Goal: Task Accomplishment & Management: Manage account settings

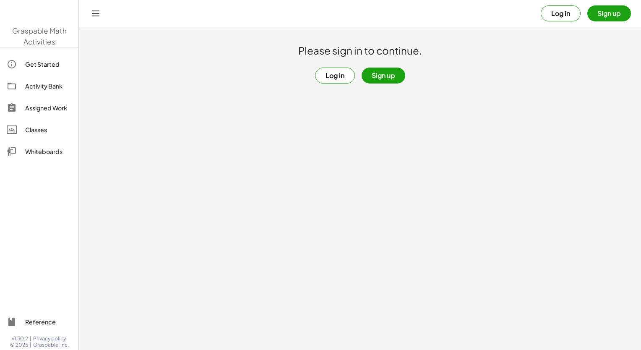
click at [384, 78] on button "Sign up" at bounding box center [383, 76] width 44 height 16
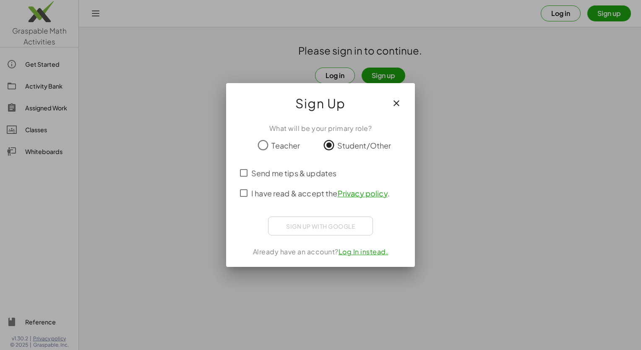
click at [276, 190] on span "I have read & accept the Privacy policy ." at bounding box center [320, 192] width 138 height 11
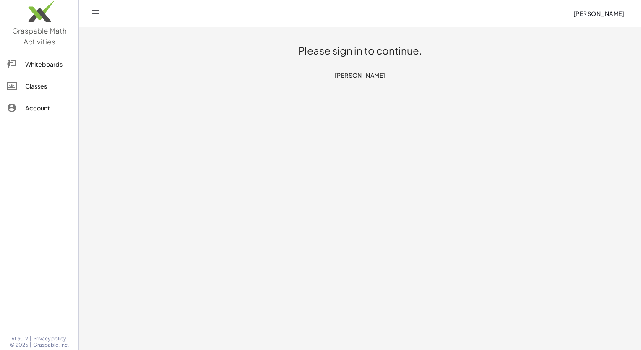
click at [350, 52] on h1 "Please sign in to continue." at bounding box center [360, 50] width 124 height 13
click at [54, 101] on link "Account" at bounding box center [39, 108] width 72 height 20
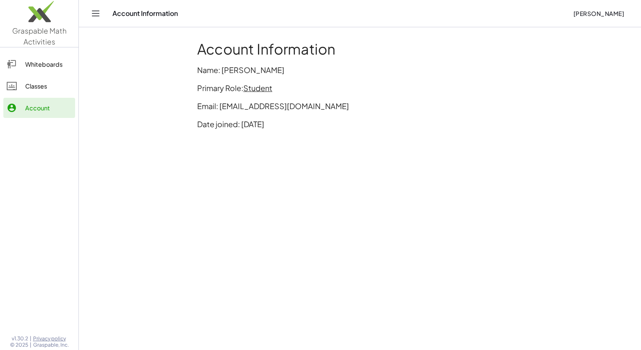
click at [91, 14] on icon "Toggle navigation" at bounding box center [96, 13] width 10 height 10
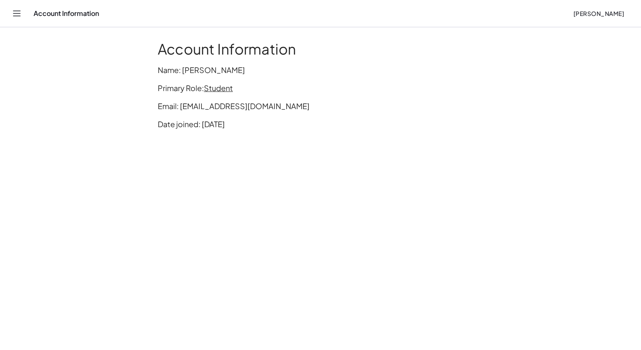
click at [7, 13] on header "Account Information [PERSON_NAME]" at bounding box center [320, 13] width 641 height 27
click at [13, 15] on icon "Toggle navigation" at bounding box center [17, 13] width 10 height 10
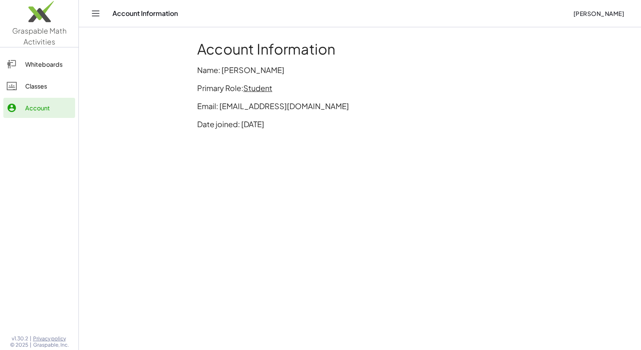
click at [15, 16] on img at bounding box center [39, 14] width 78 height 36
